Goal: Use online tool/utility

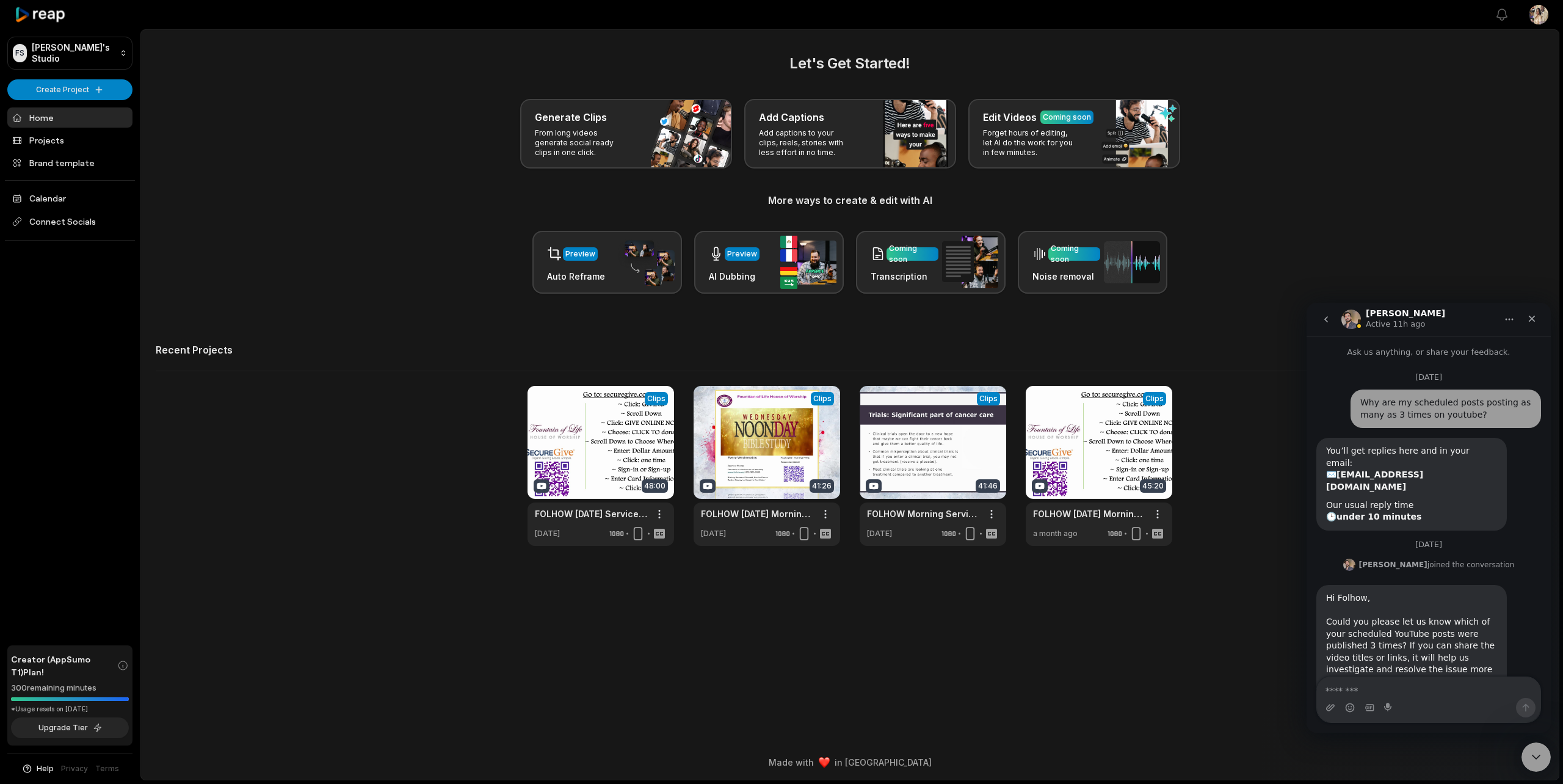
scroll to position [1000, 0]
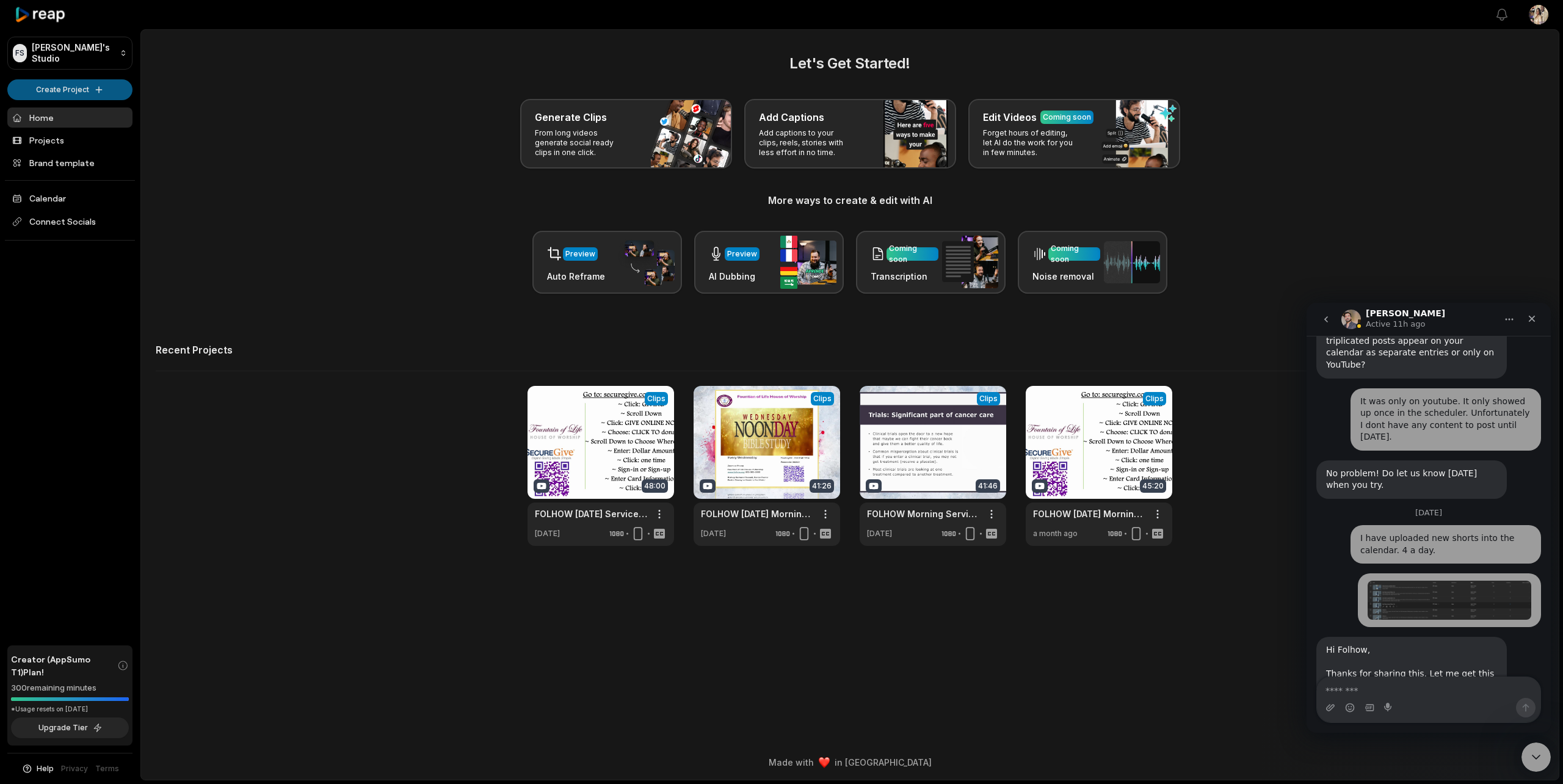
click at [71, 85] on html "FS [PERSON_NAME]'s Studio Create Project Home Projects Brand template Calendar …" at bounding box center [782, 392] width 1563 height 784
click at [64, 116] on link "Create Clips" at bounding box center [70, 114] width 119 height 20
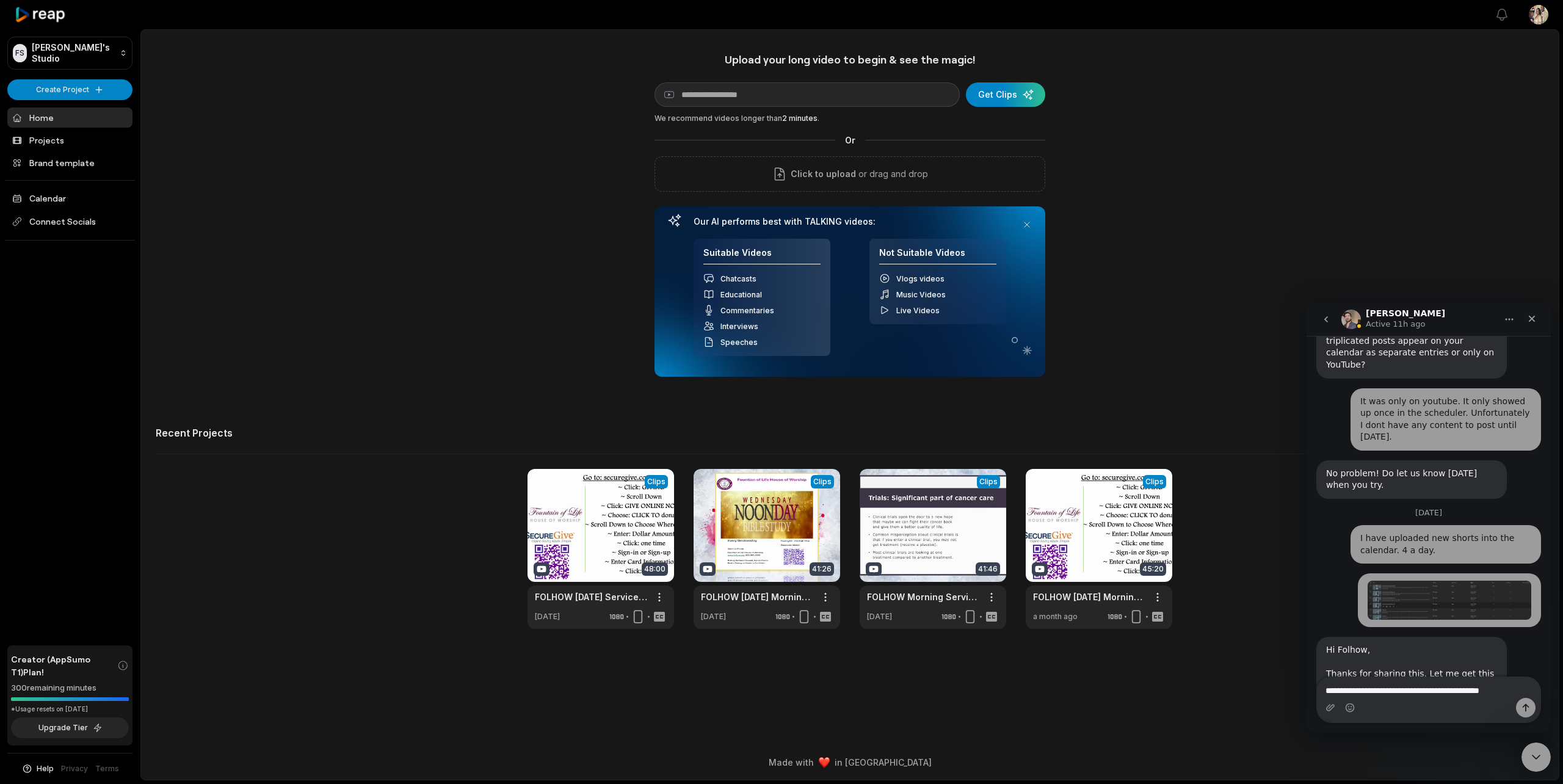
scroll to position [1012, 0]
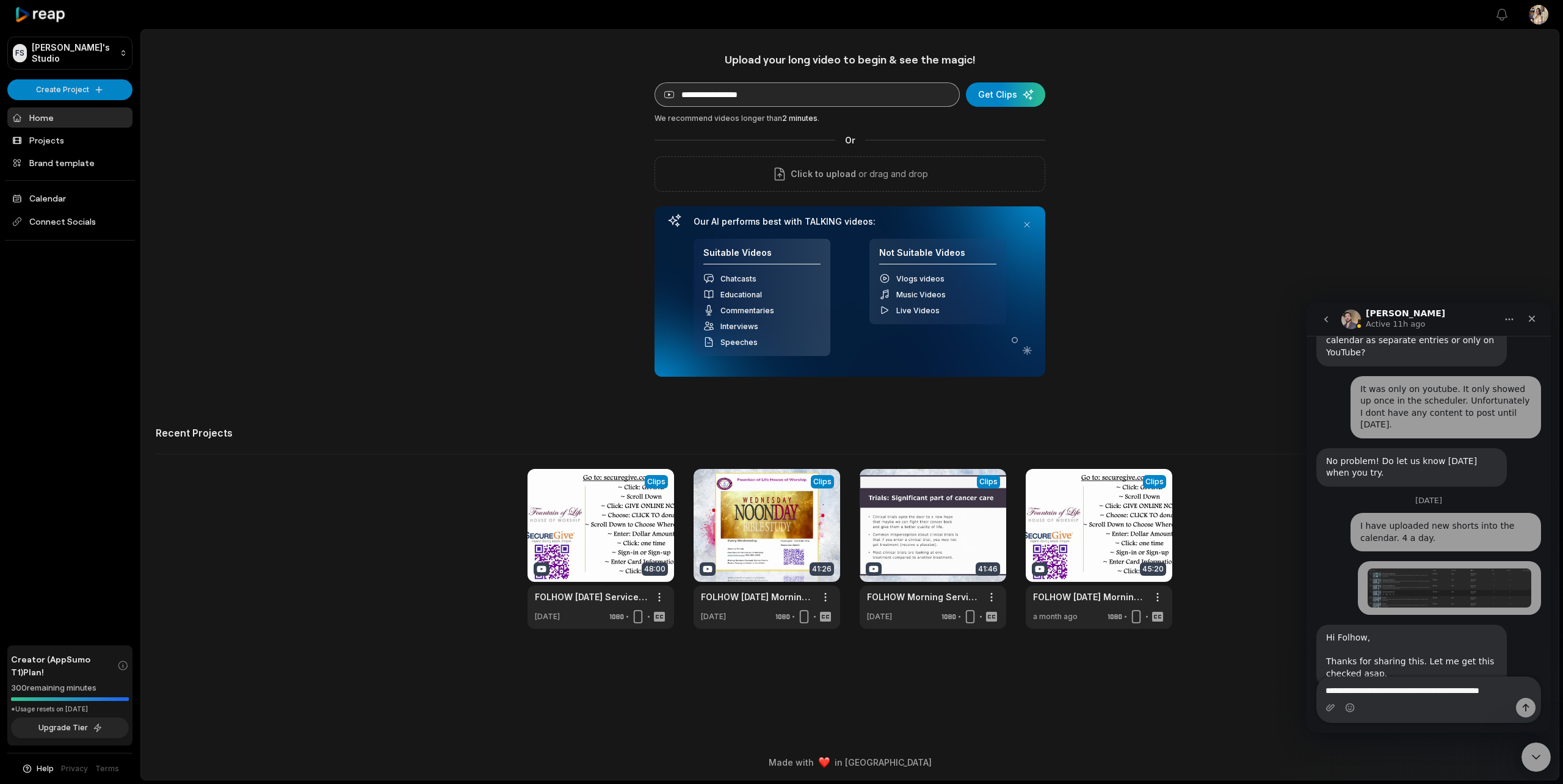
type textarea "**********"
click at [786, 98] on input at bounding box center [807, 94] width 306 height 25
type input "**********"
click at [988, 97] on div "submit" at bounding box center [1005, 94] width 80 height 25
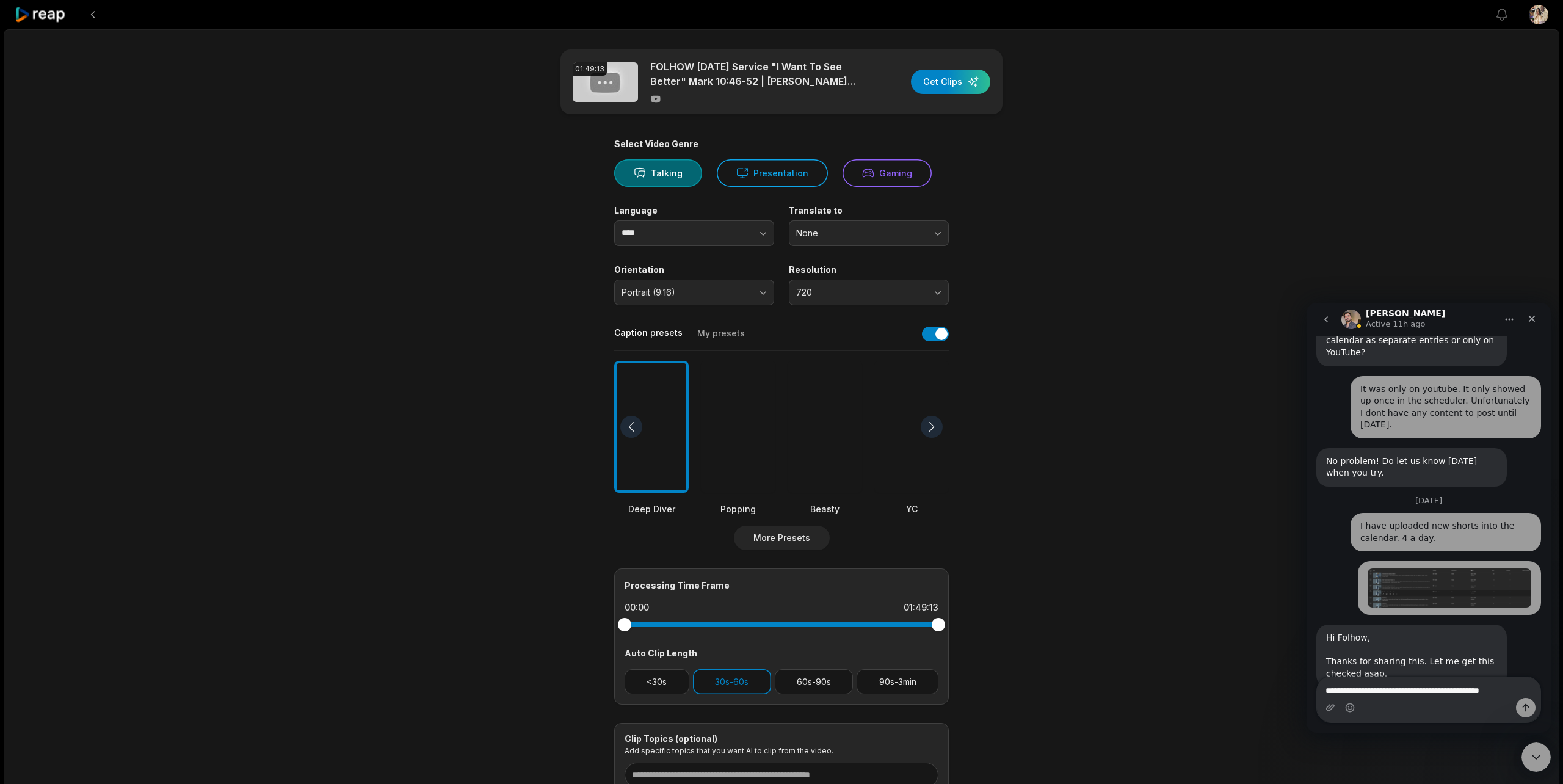
click at [848, 468] on div at bounding box center [824, 427] width 74 height 132
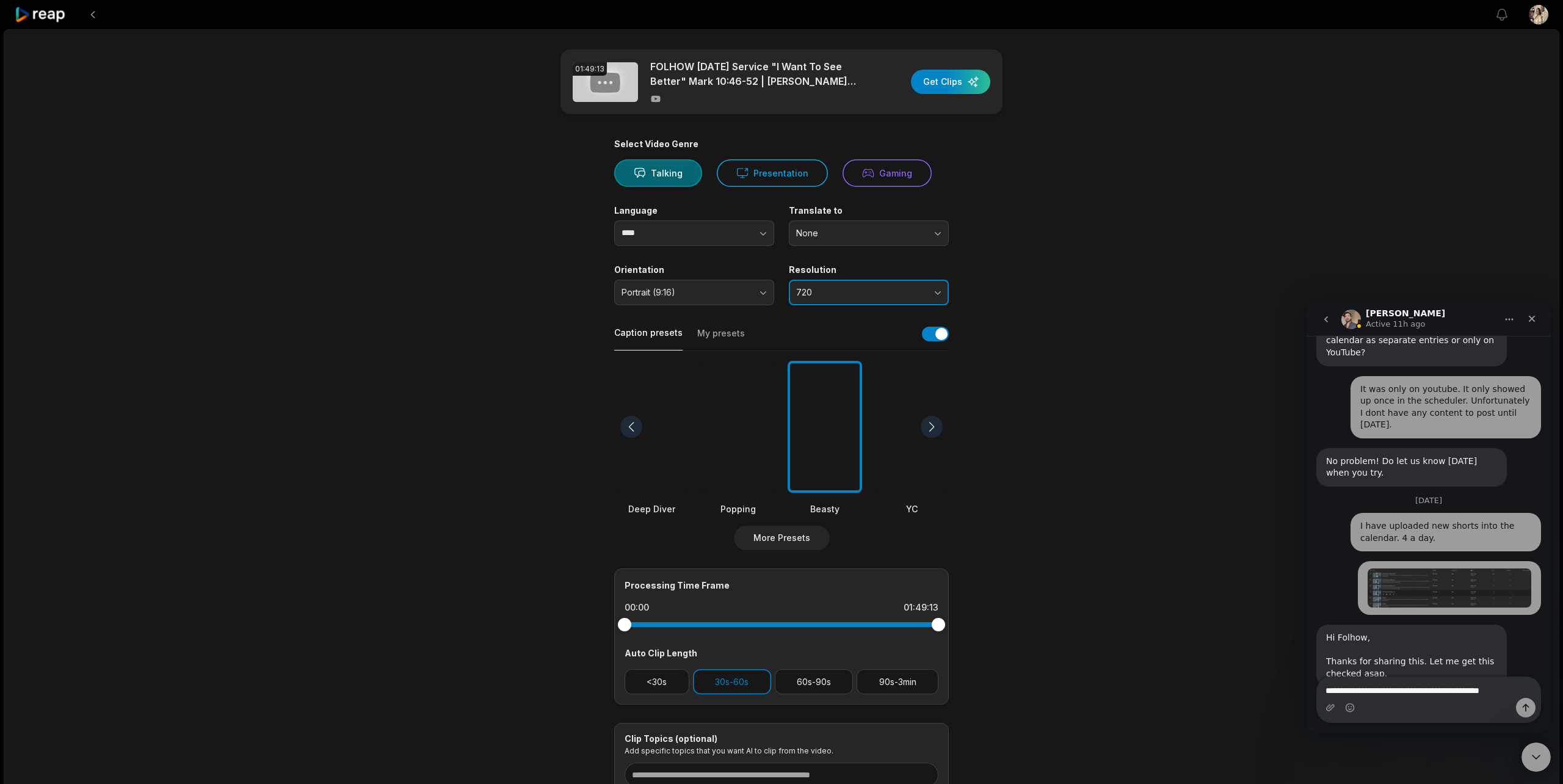
click at [872, 289] on span "720" at bounding box center [860, 292] width 128 height 11
click at [858, 340] on p "1080" at bounding box center [869, 343] width 144 height 13
drag, startPoint x: 1388, startPoint y: 694, endPoint x: 1303, endPoint y: 670, distance: 88.3
click at [1306, 670] on html "Sam Active 11h ago Ask us anything, or share your feedback. September 18 Why ar…" at bounding box center [1428, 517] width 244 height 430
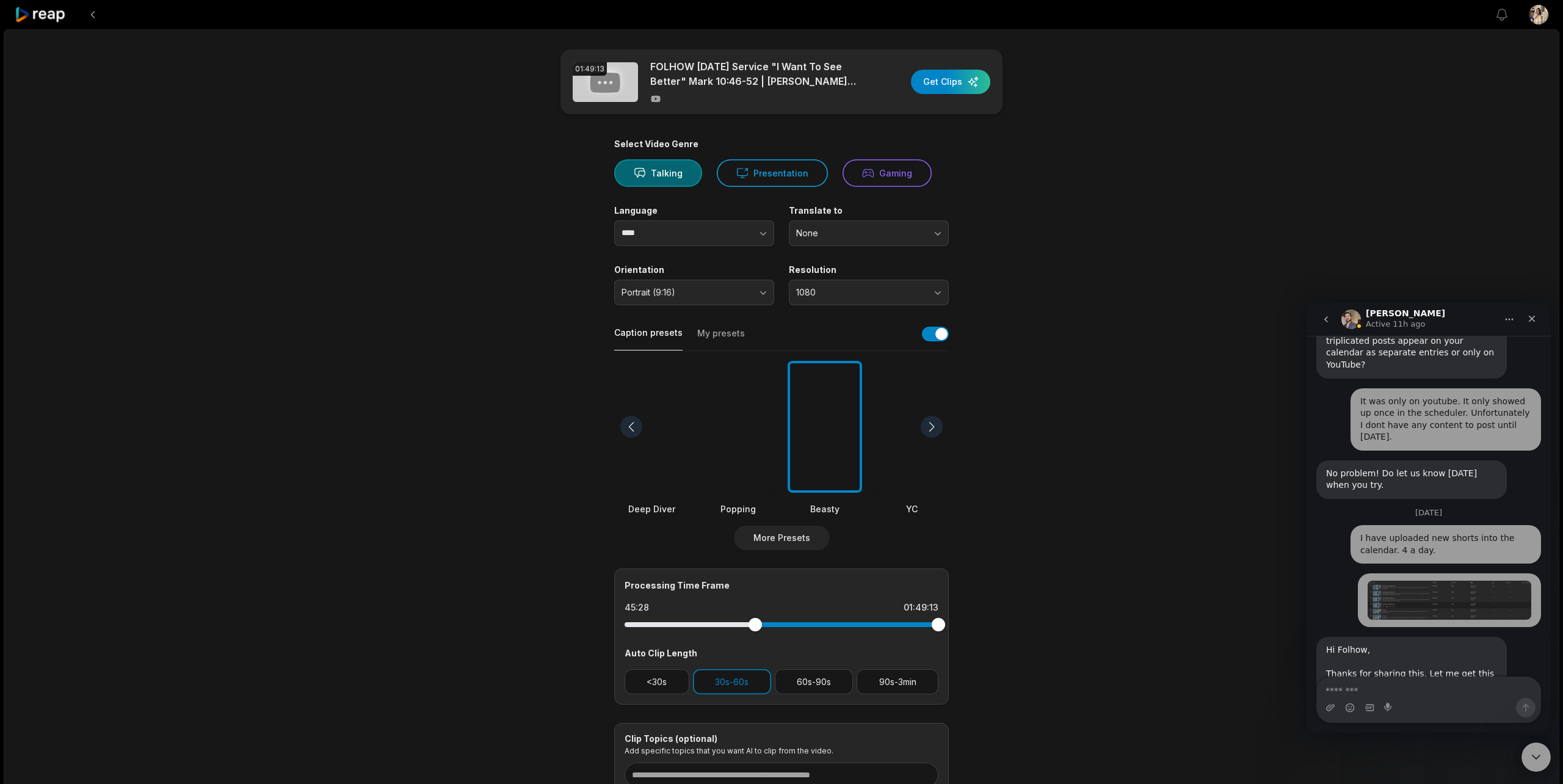
drag, startPoint x: 626, startPoint y: 623, endPoint x: 755, endPoint y: 624, distance: 129.0
click at [755, 624] on div at bounding box center [755, 624] width 13 height 13
drag, startPoint x: 939, startPoint y: 625, endPoint x: 862, endPoint y: 628, distance: 77.1
click at [862, 628] on div at bounding box center [862, 624] width 13 height 13
click at [1050, 630] on main "01:49:13 FOLHOW Sunday Service "I Want To See Better" Mark 10:46-52 | Bishop Be…" at bounding box center [782, 423] width 591 height 748
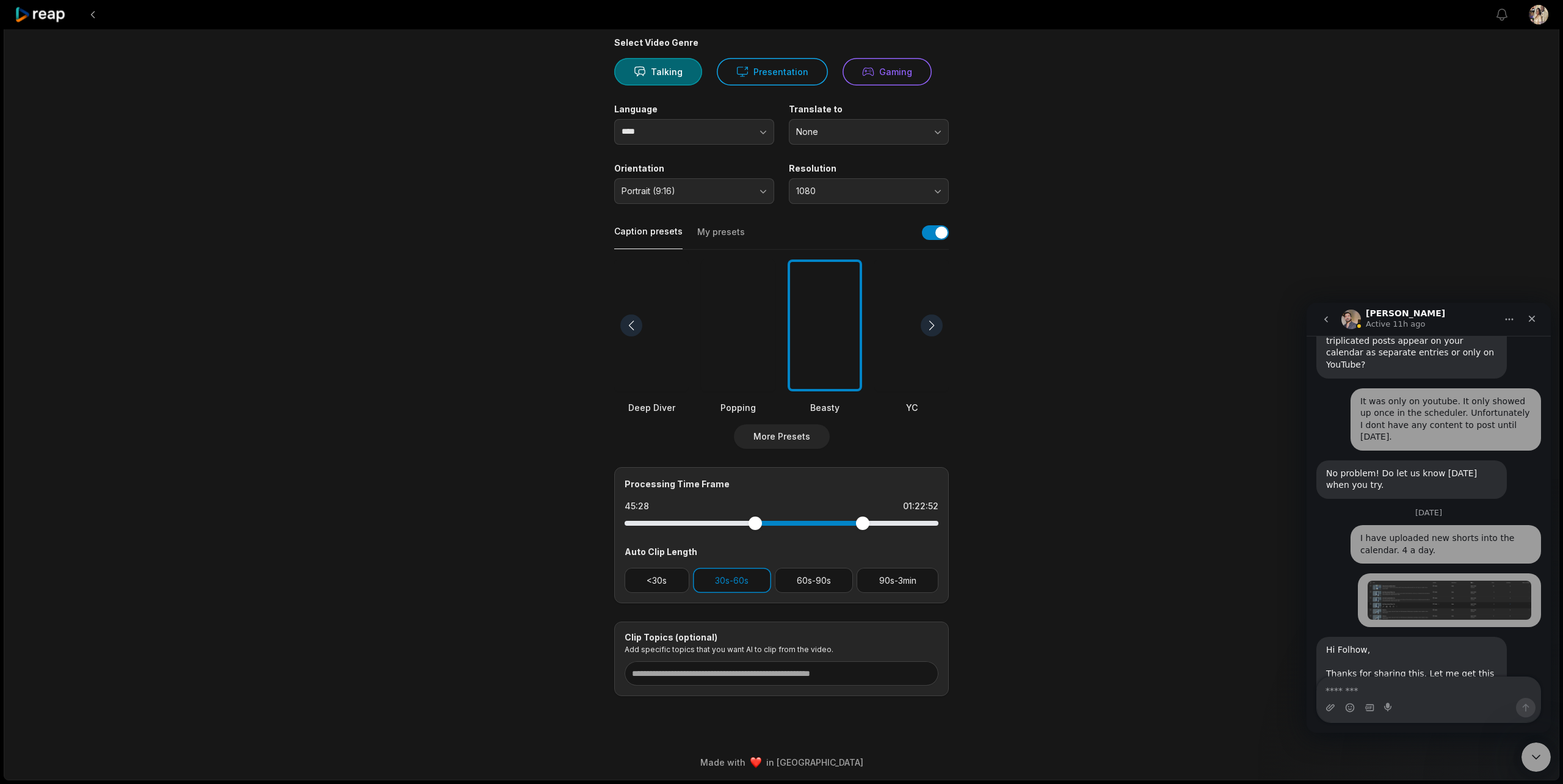
scroll to position [0, 0]
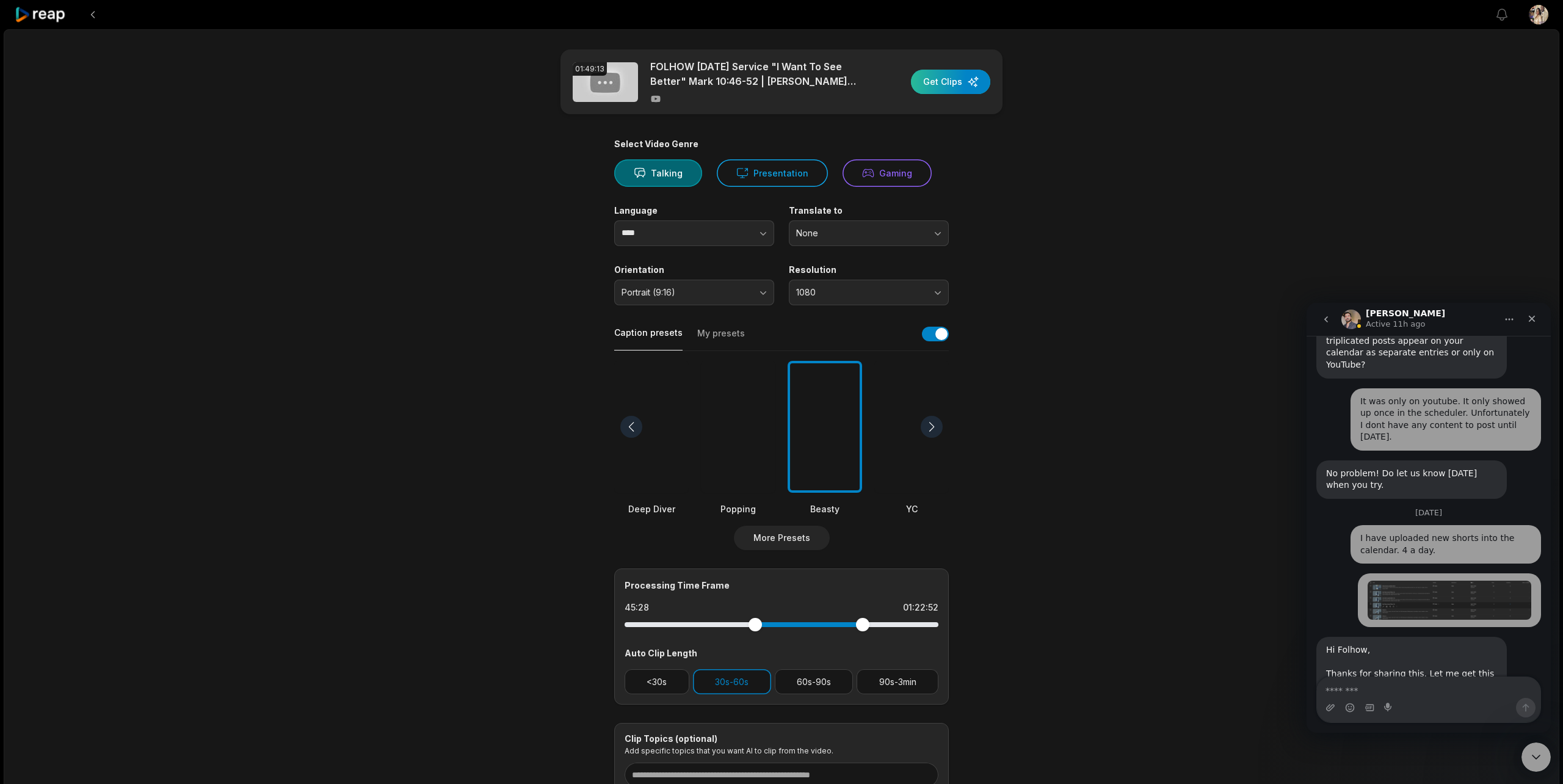
click at [938, 84] on div "button" at bounding box center [951, 82] width 80 height 25
